Goal: Task Accomplishment & Management: Manage account settings

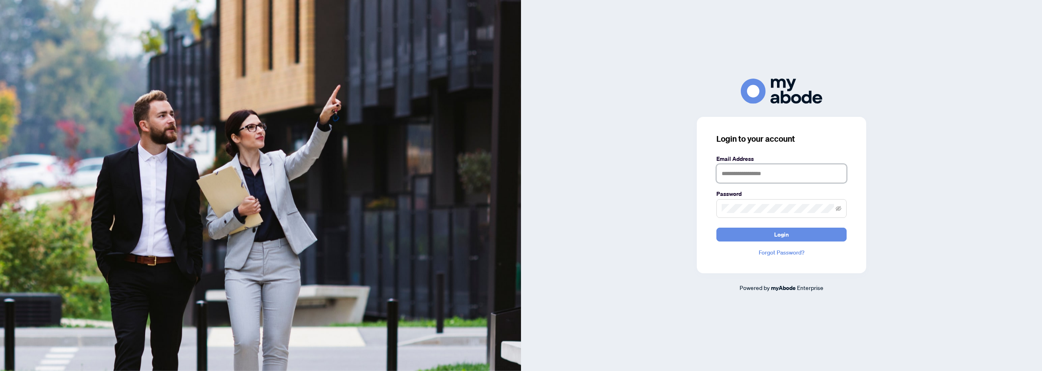
click at [773, 174] on input "text" at bounding box center [781, 173] width 130 height 19
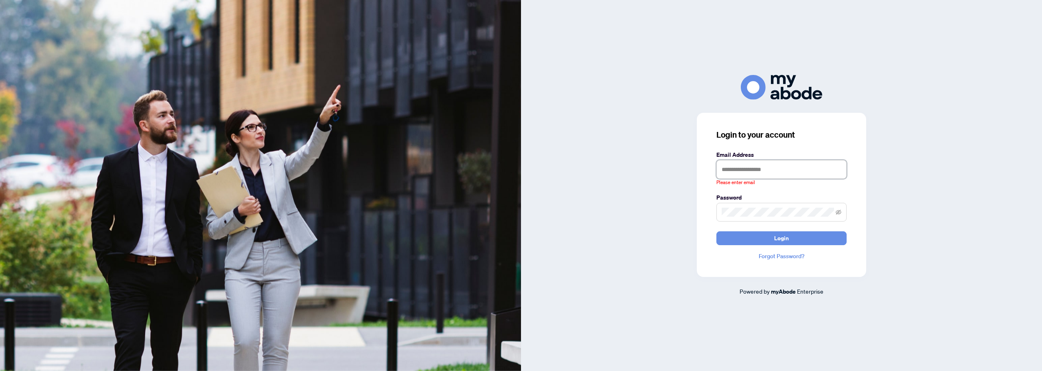
type input "**********"
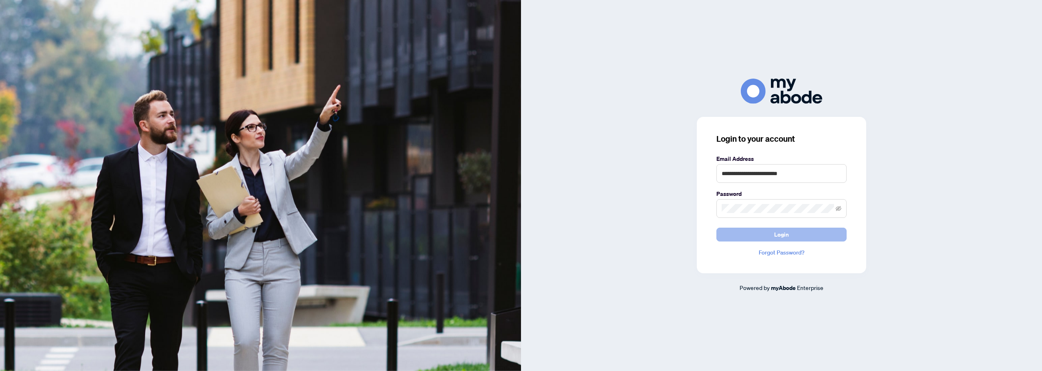
click at [777, 234] on span "Login" at bounding box center [781, 234] width 15 height 13
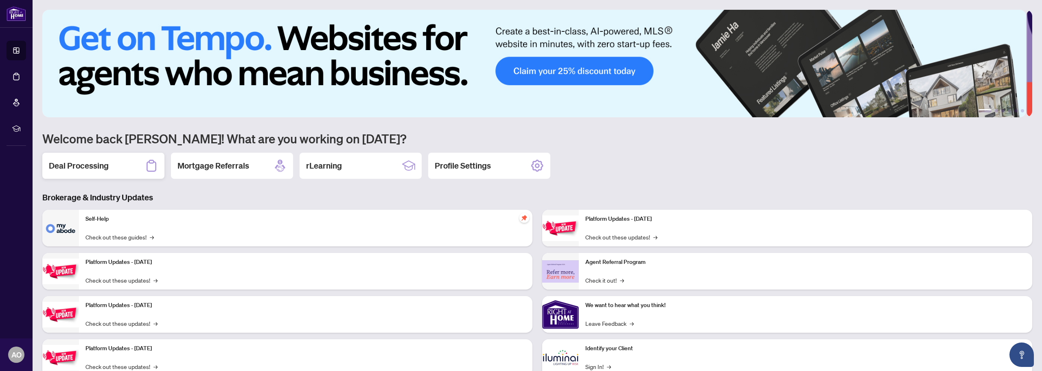
click at [110, 173] on div "Deal Processing" at bounding box center [103, 166] width 122 height 26
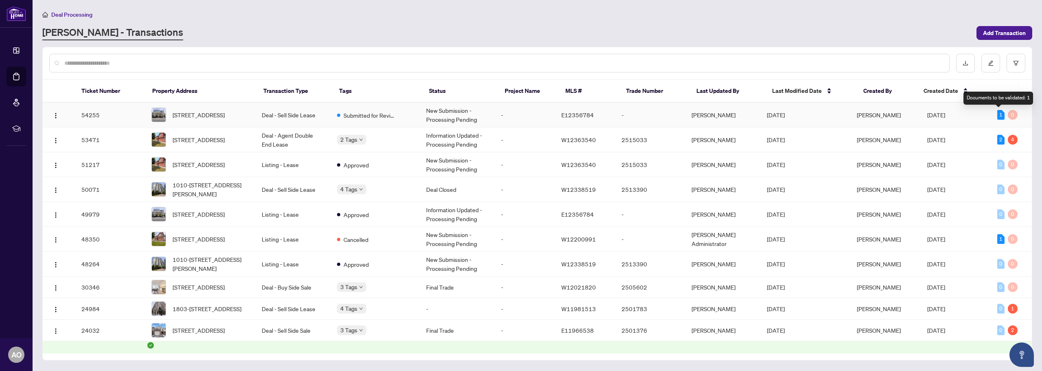
click at [1001, 114] on div "1" at bounding box center [1000, 115] width 7 height 10
click at [225, 111] on span "401-630 Queen St, Toronto, Ontario M4M 1G3, Canada" at bounding box center [199, 114] width 52 height 9
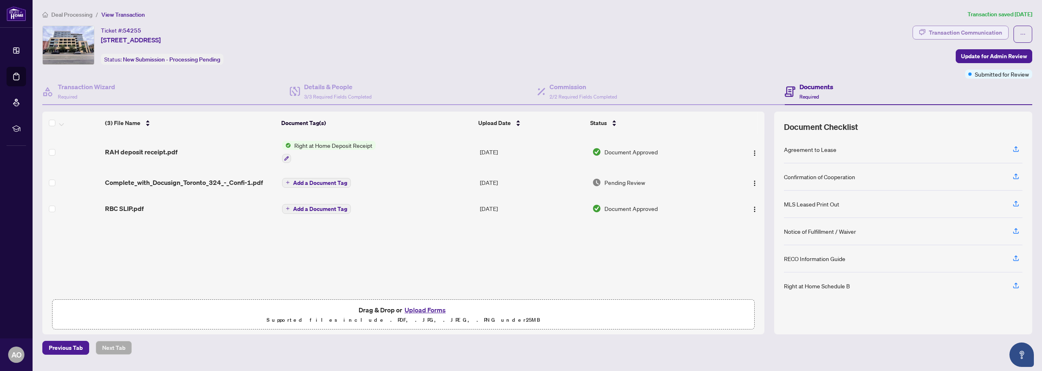
click at [980, 28] on div "Transaction Communication" at bounding box center [965, 32] width 73 height 13
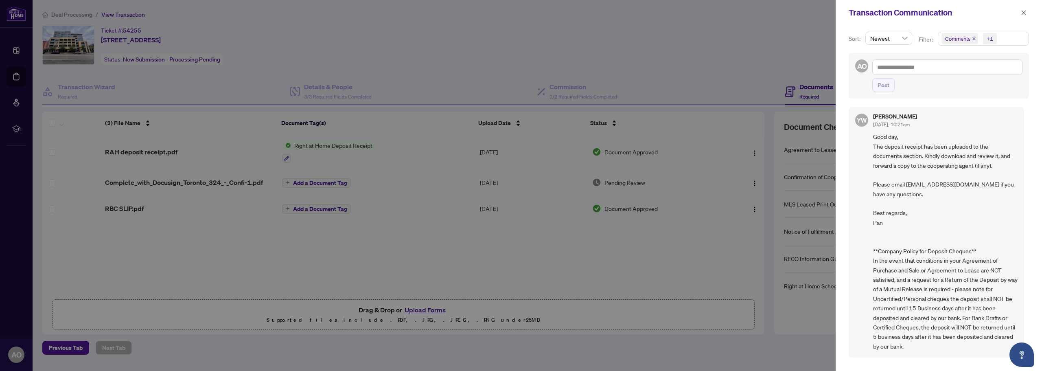
scroll to position [2, 0]
click at [804, 35] on div at bounding box center [521, 185] width 1042 height 371
click at [1024, 10] on icon "close" at bounding box center [1024, 13] width 6 height 6
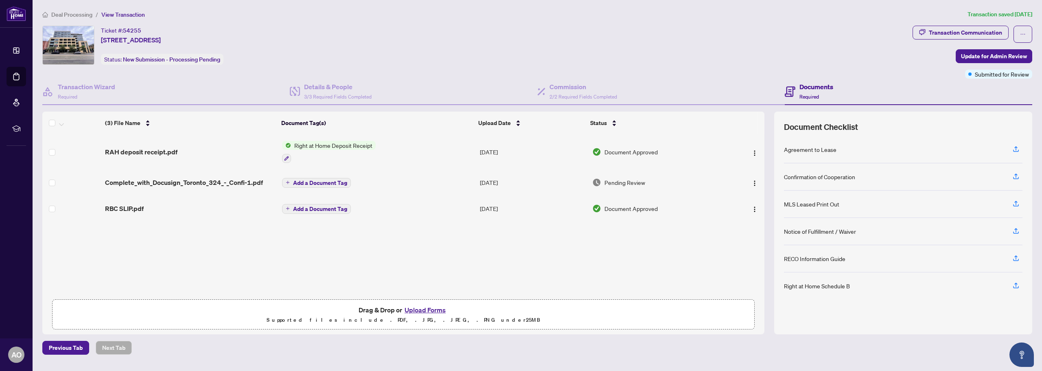
click at [935, 24] on div "Deal Processing / View Transaction Transaction saved 6 days ago Ticket #: 54255…" at bounding box center [537, 182] width 996 height 345
click at [936, 30] on div "Transaction Communication" at bounding box center [965, 32] width 73 height 13
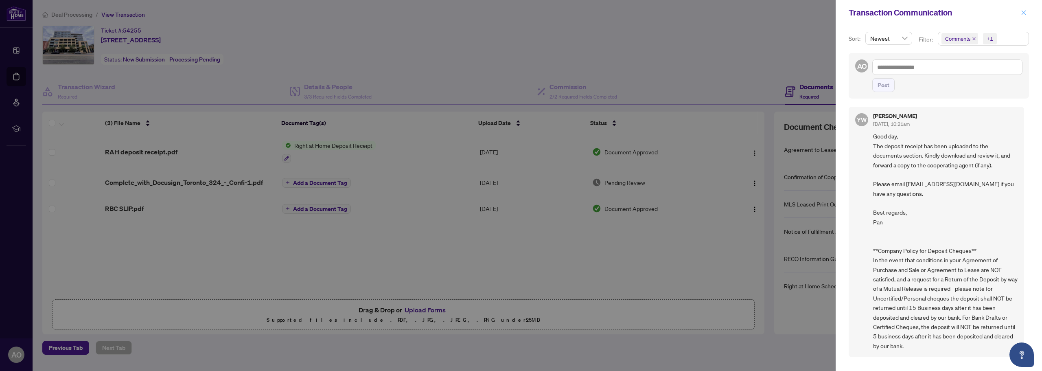
click at [1025, 17] on span "button" at bounding box center [1024, 12] width 6 height 13
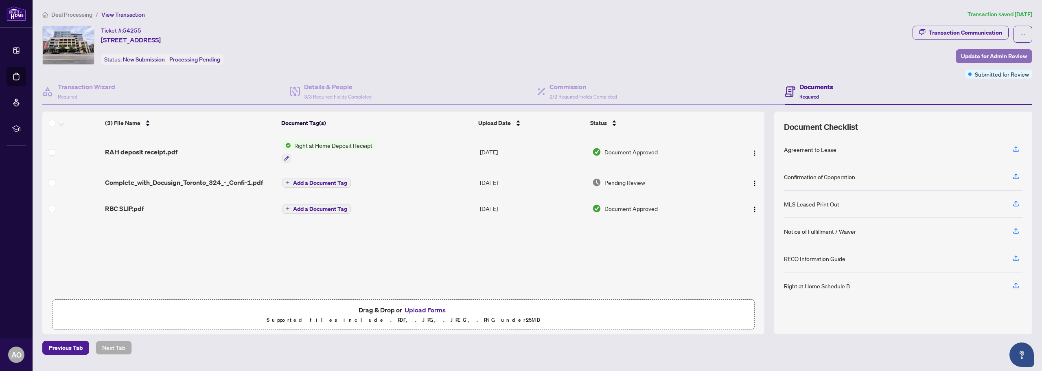
click at [983, 51] on span "Update for Admin Review" at bounding box center [994, 56] width 66 height 13
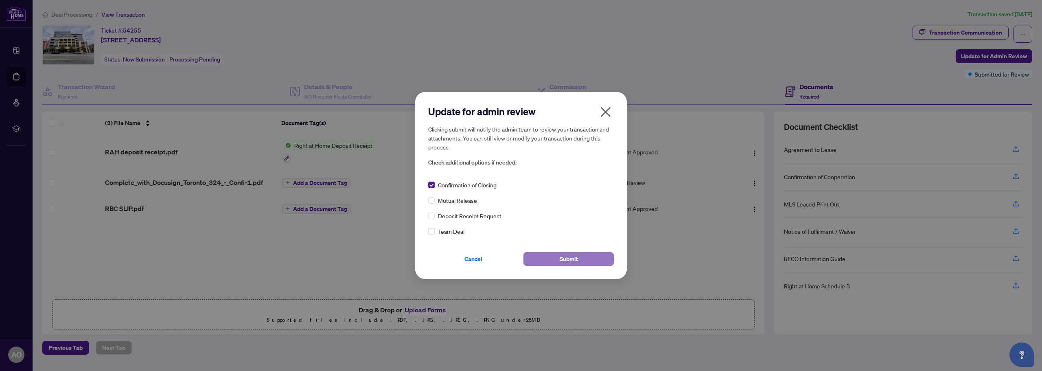
click at [541, 257] on button "Submit" at bounding box center [568, 259] width 90 height 14
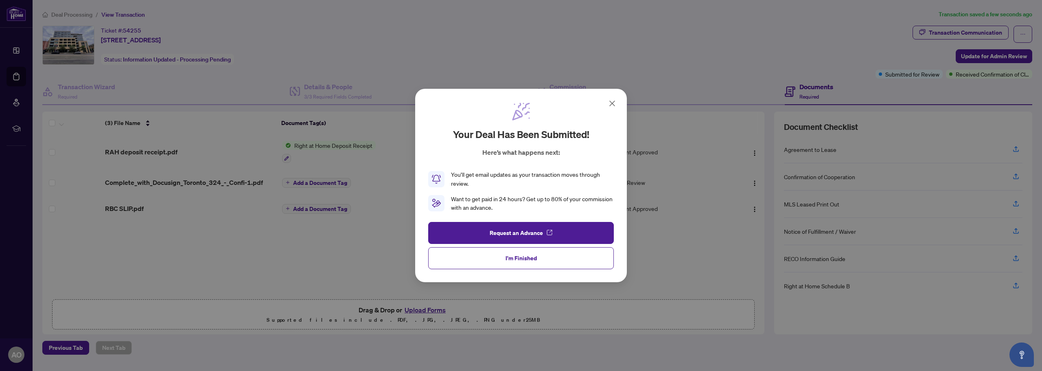
click at [548, 261] on button "I'm Finished" at bounding box center [521, 258] width 186 height 22
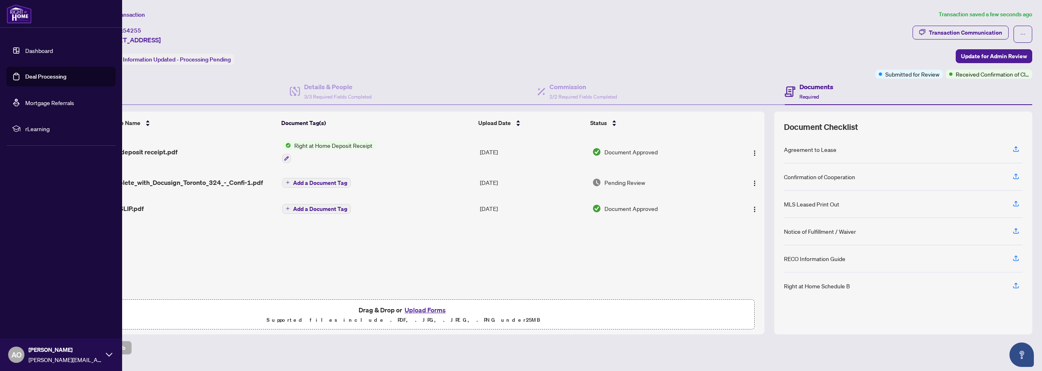
click at [25, 49] on link "Dashboard" at bounding box center [39, 50] width 28 height 7
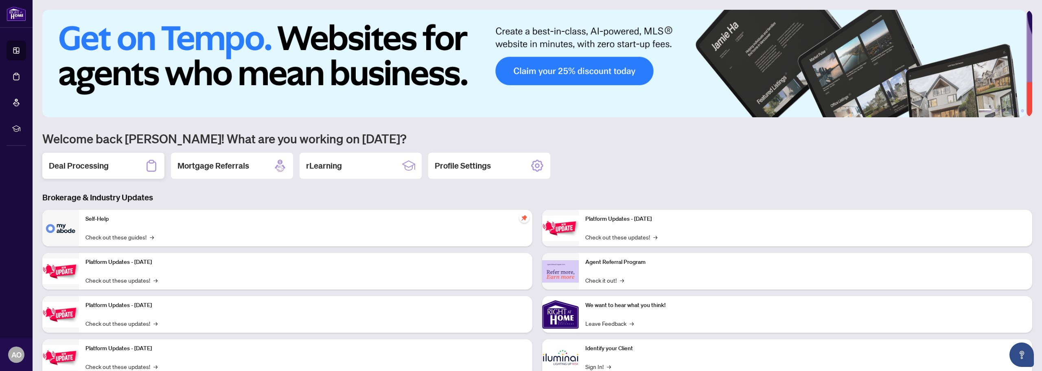
click at [103, 165] on h2 "Deal Processing" at bounding box center [79, 165] width 60 height 11
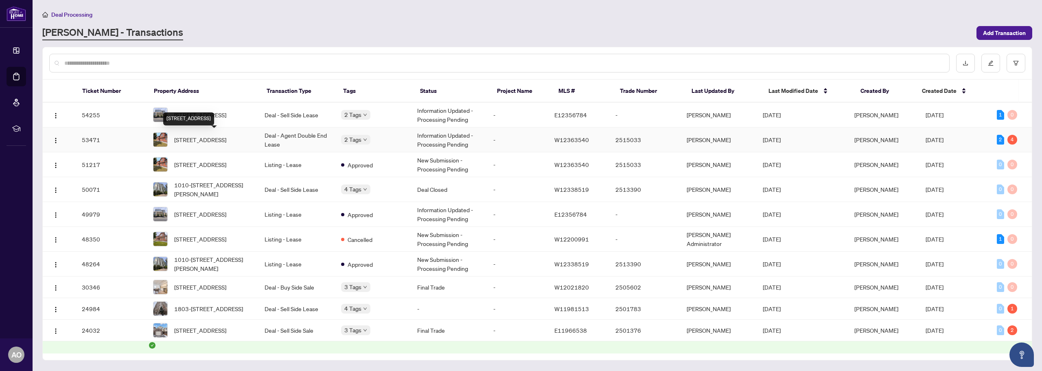
click at [226, 135] on span "156 Fairhill Ave, Brampton, Ontario L7A 2H7, Canada" at bounding box center [200, 139] width 52 height 9
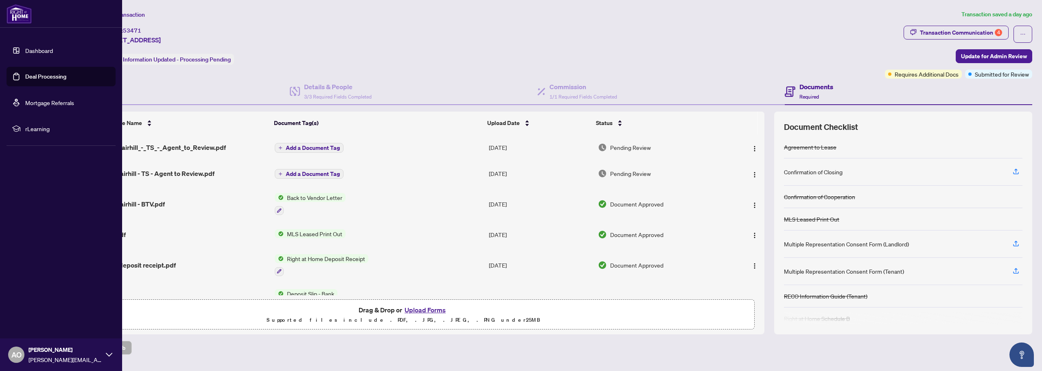
click at [28, 50] on link "Dashboard" at bounding box center [39, 50] width 28 height 7
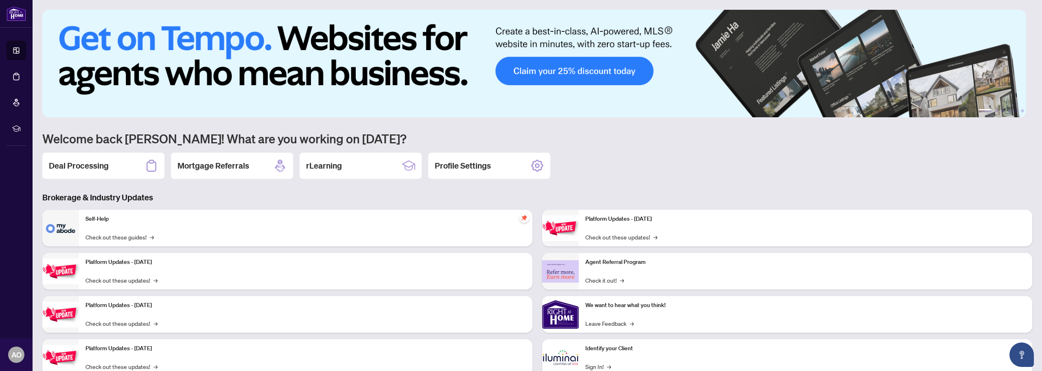
click at [141, 224] on div "Self-Help Check out these guides! →" at bounding box center [305, 228] width 453 height 37
click at [121, 165] on div "Deal Processing" at bounding box center [103, 166] width 122 height 26
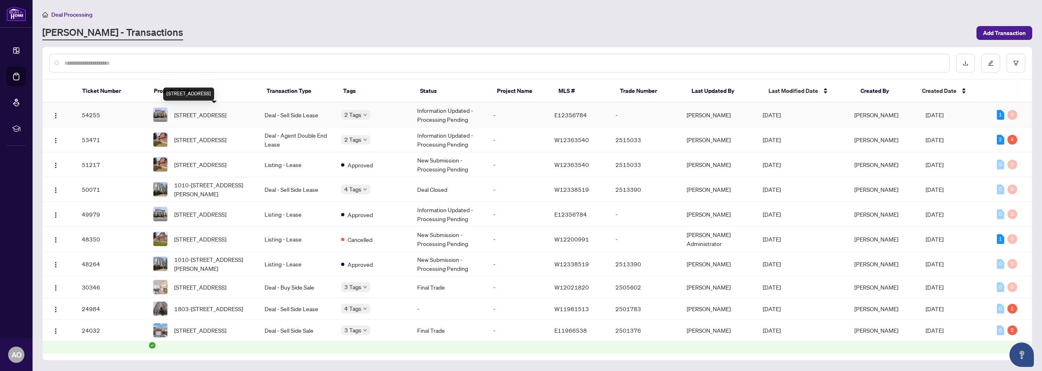
click at [226, 113] on span "401-630 Queen St, Toronto, Ontario M4M 1G3, Canada" at bounding box center [200, 114] width 52 height 9
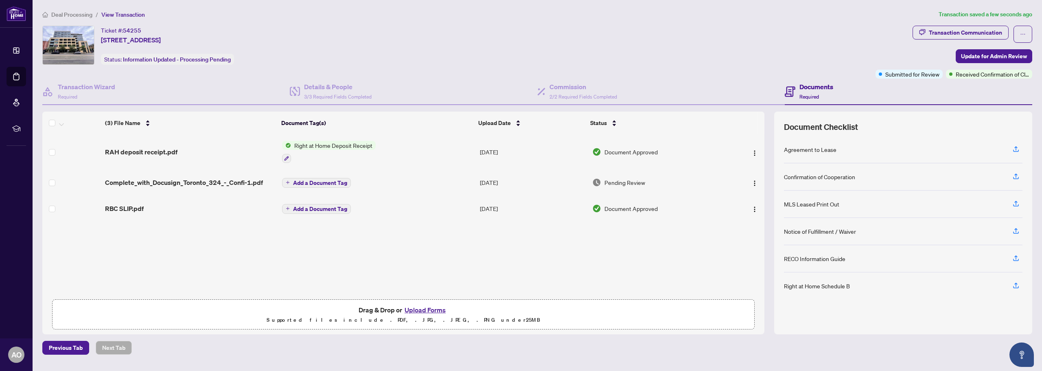
click at [244, 183] on span "Complete_with_Docusign_Toronto_324_-_Confi-1.pdf" at bounding box center [184, 182] width 158 height 10
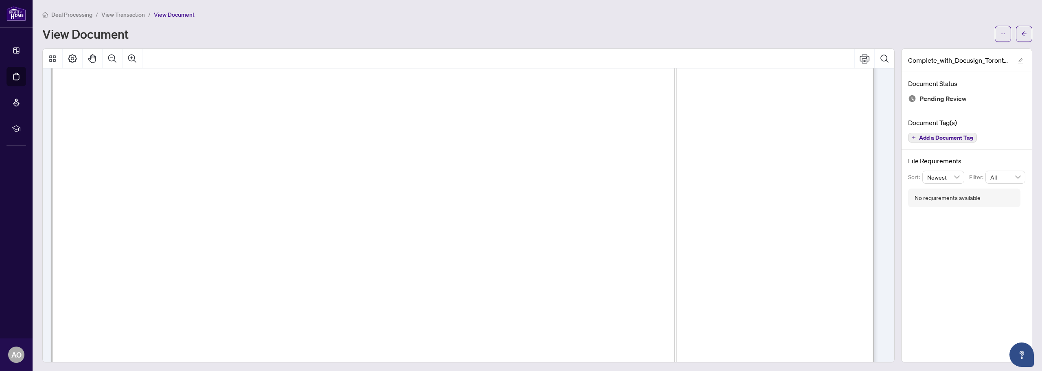
scroll to position [6185, 0]
